Goal: Find specific page/section: Find specific page/section

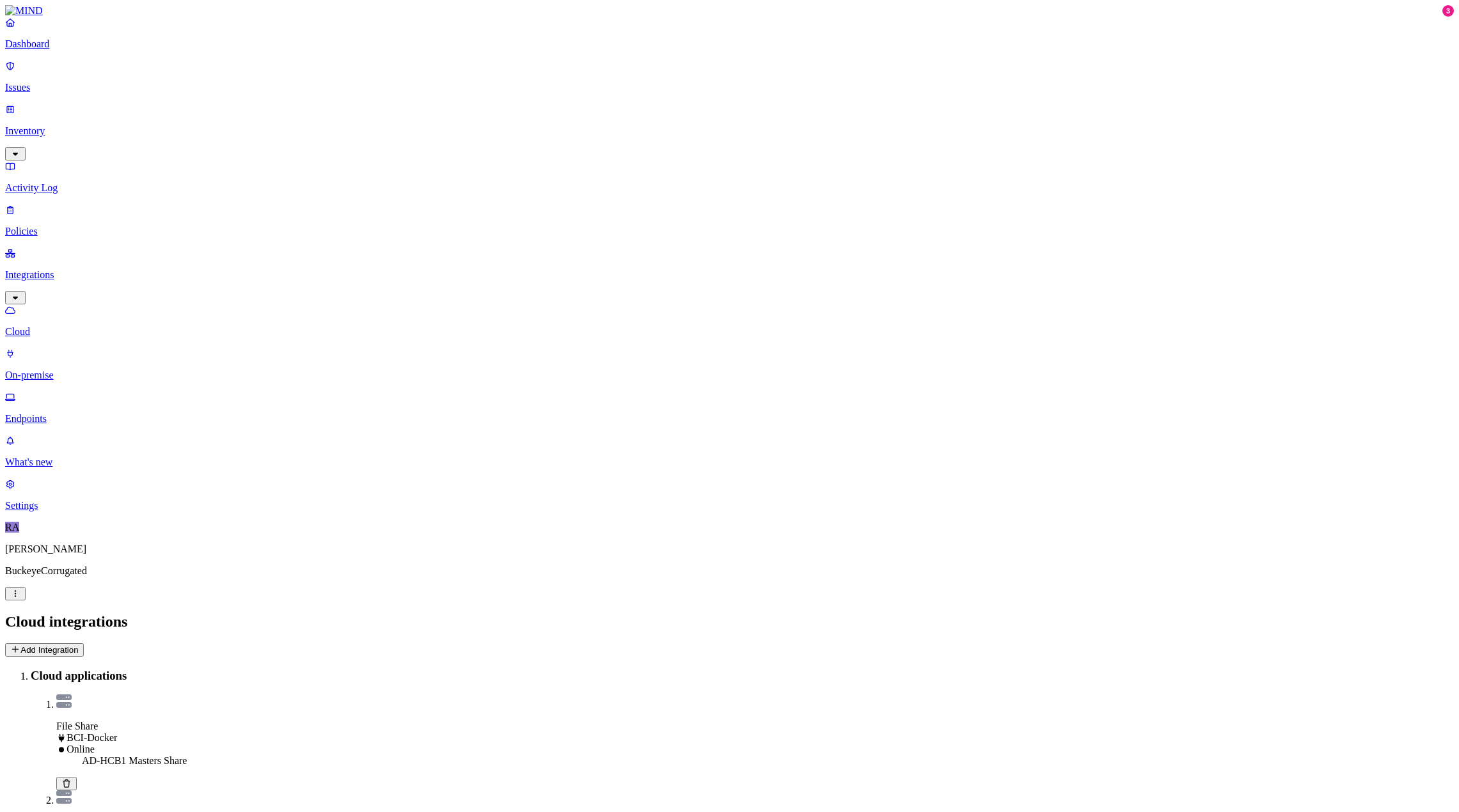
click at [45, 104] on link "Inventory" at bounding box center [729, 131] width 1449 height 55
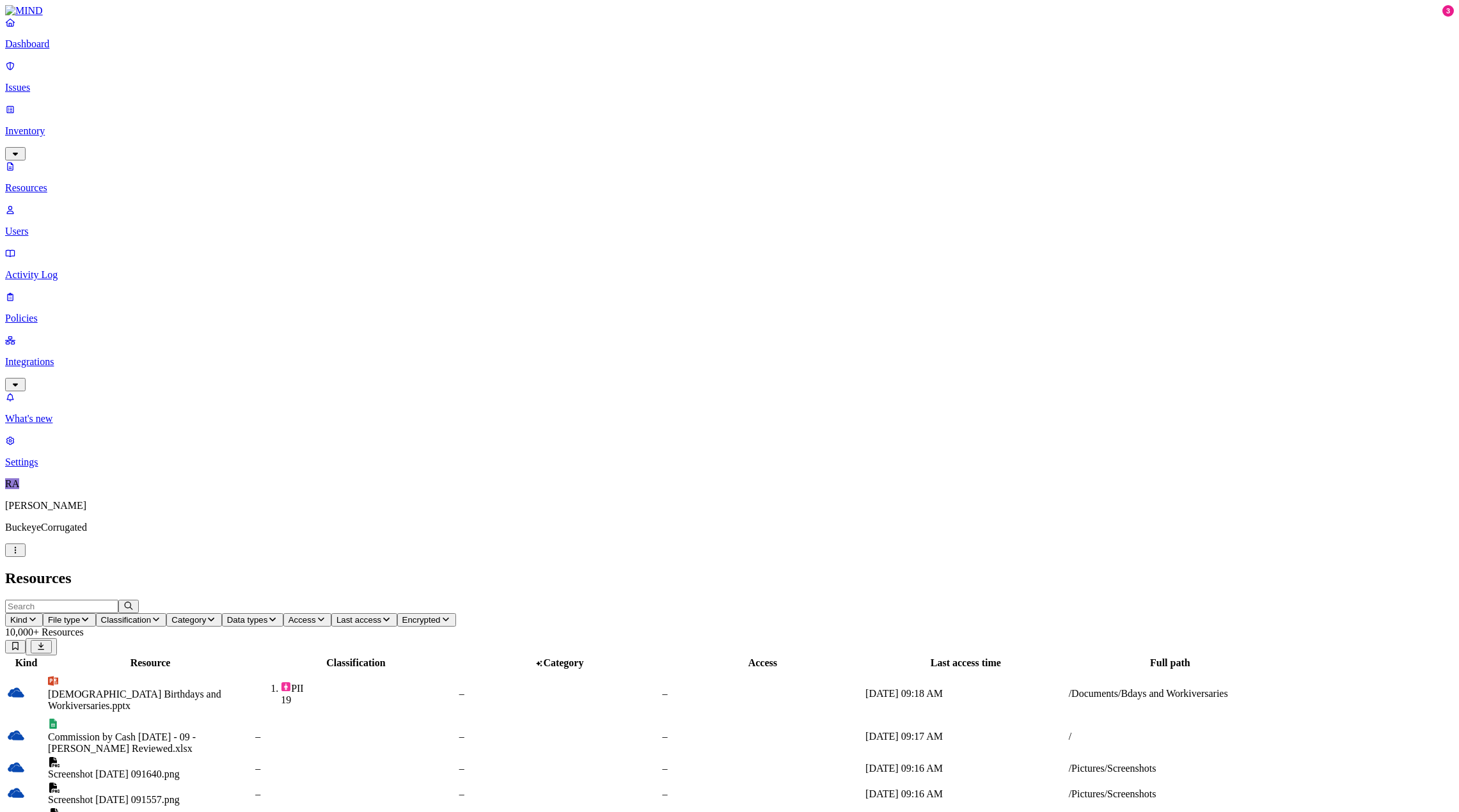
click at [27, 615] on span "Kind" at bounding box center [19, 620] width 17 height 10
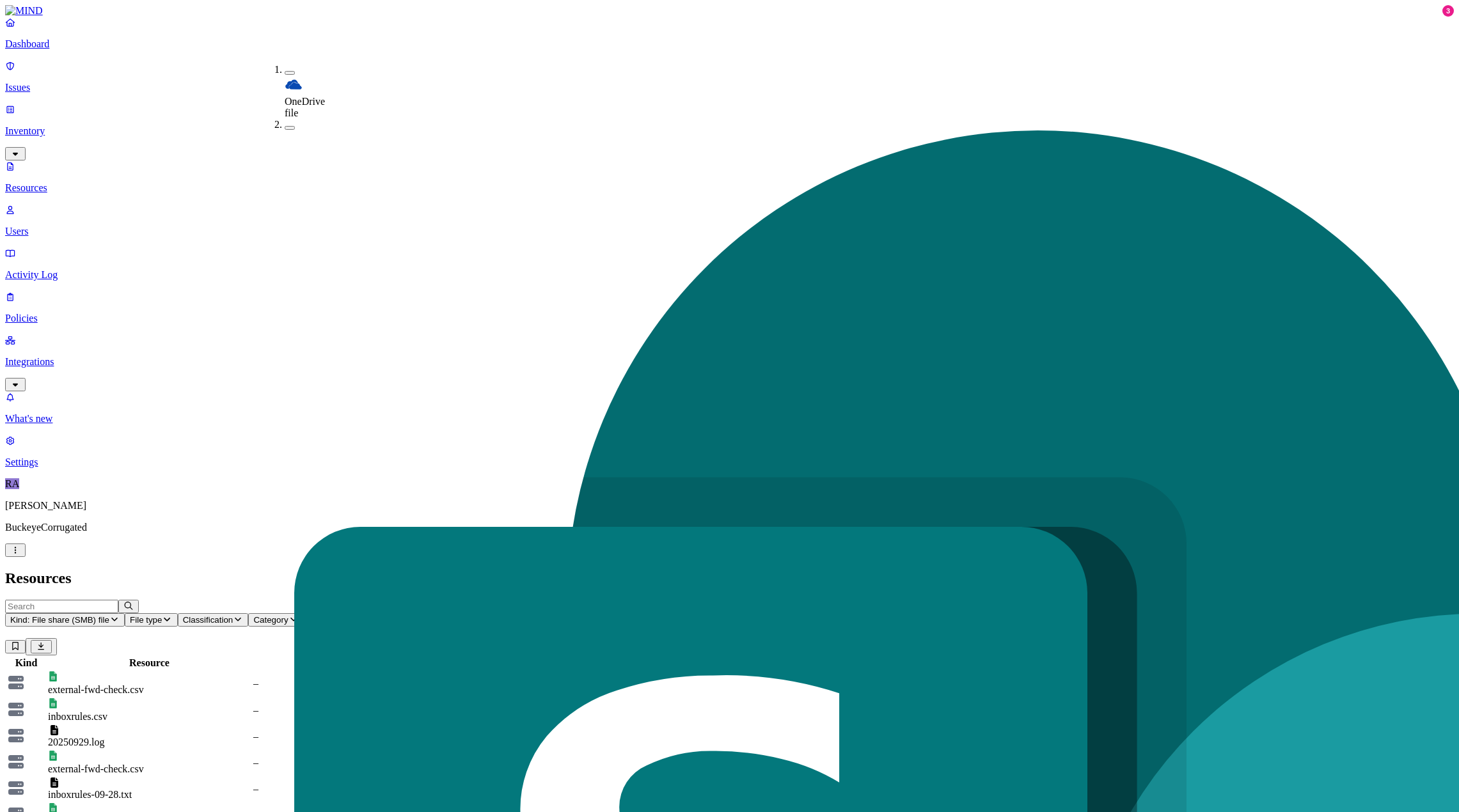
click at [549, 570] on h2 "Resources" at bounding box center [729, 578] width 1449 height 17
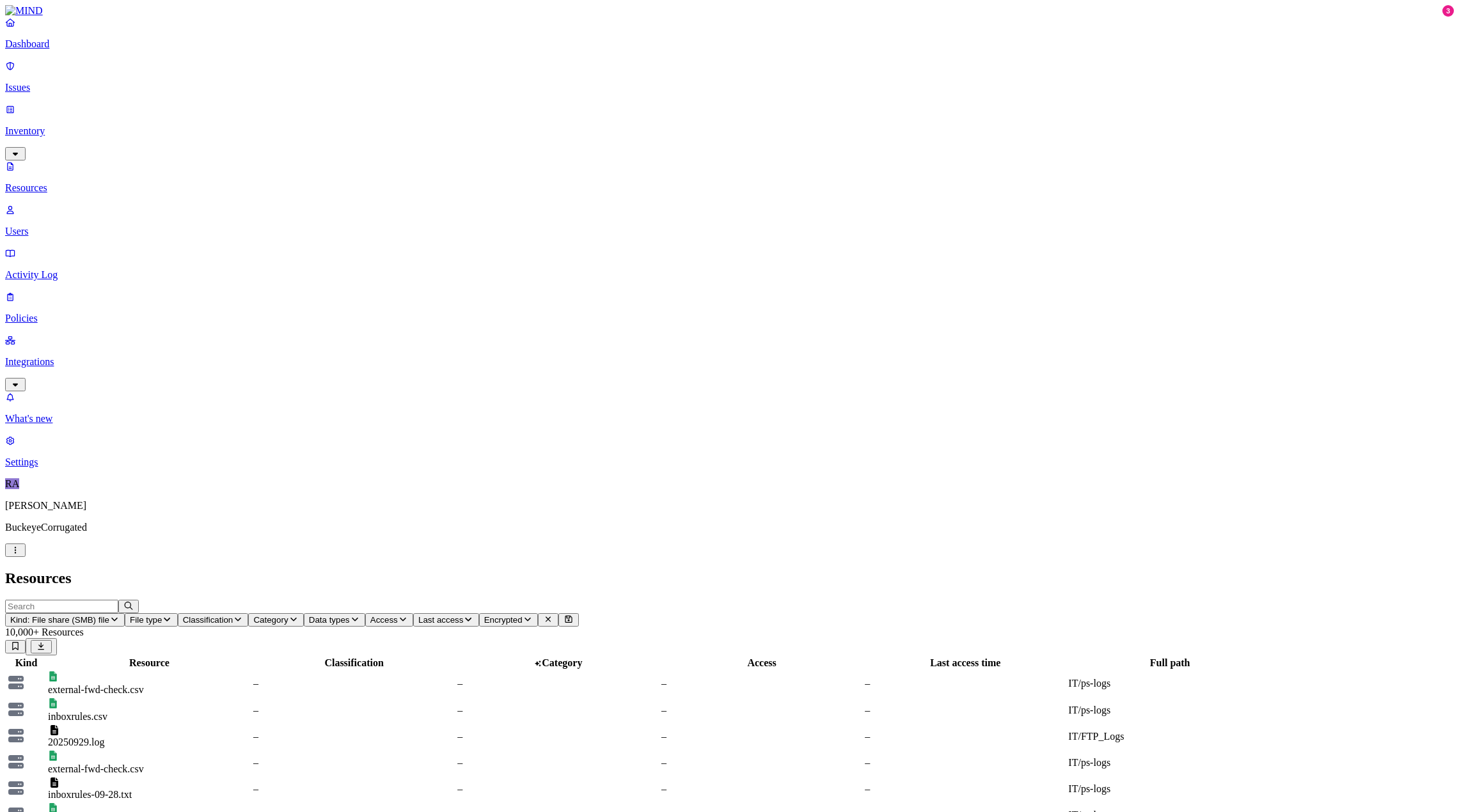
click at [57, 48] on link "Dashboard" at bounding box center [729, 33] width 1449 height 33
